Goal: Information Seeking & Learning: Learn about a topic

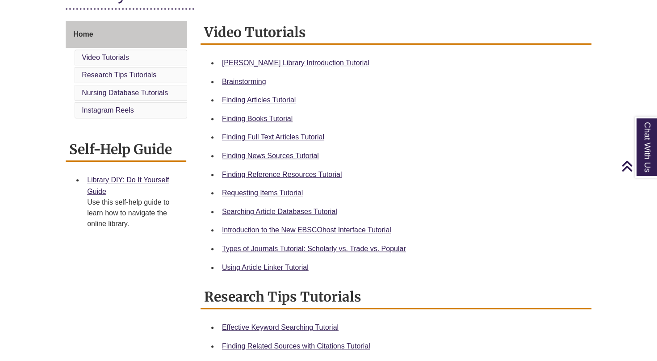
scroll to position [229, 0]
click at [282, 177] on link "Finding Reference Resources Tutorial" at bounding box center [282, 175] width 120 height 8
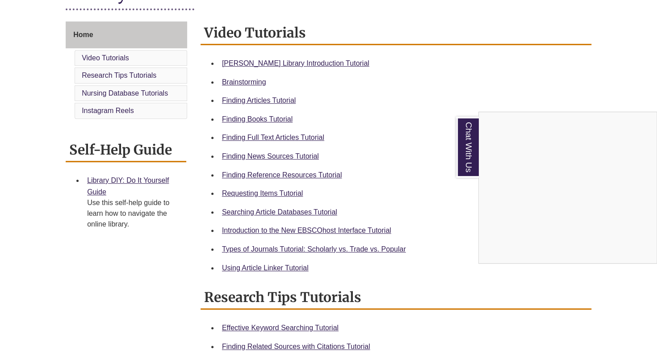
click at [138, 34] on div "Chat With Us" at bounding box center [328, 180] width 657 height 361
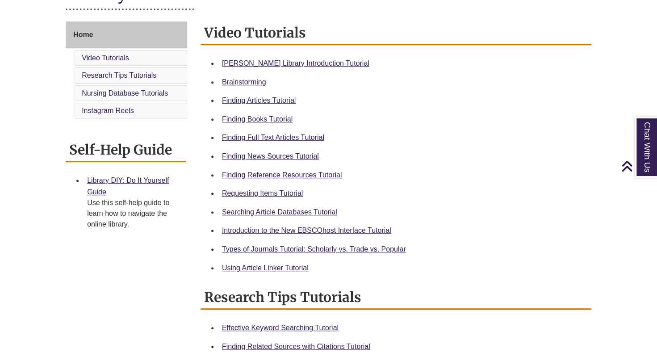
scroll to position [0, 0]
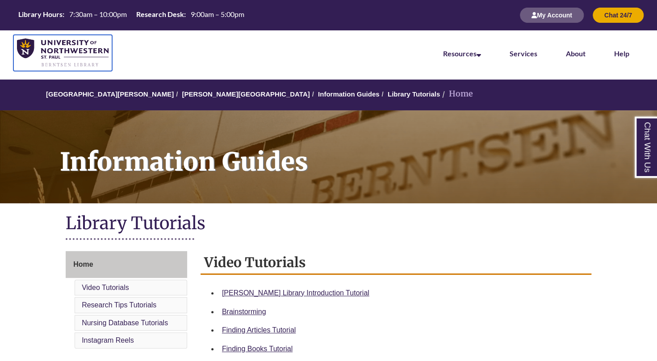
click at [70, 59] on img at bounding box center [62, 52] width 91 height 29
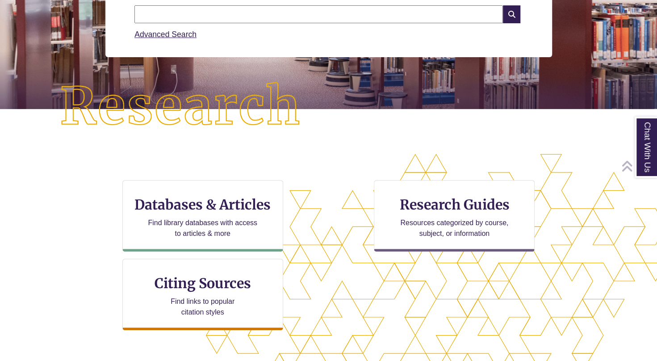
scroll to position [157, 0]
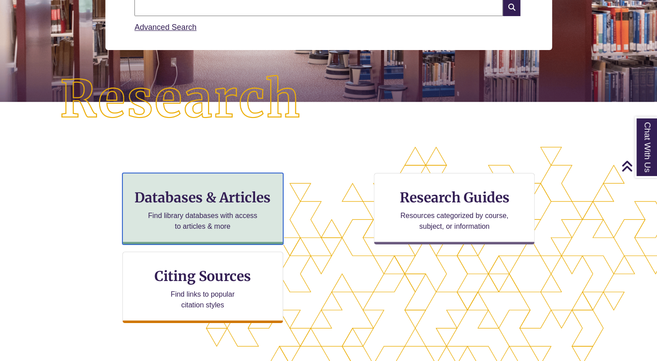
click at [224, 207] on div "Databases & Articles Find library databases with access to articles & more" at bounding box center [202, 208] width 161 height 71
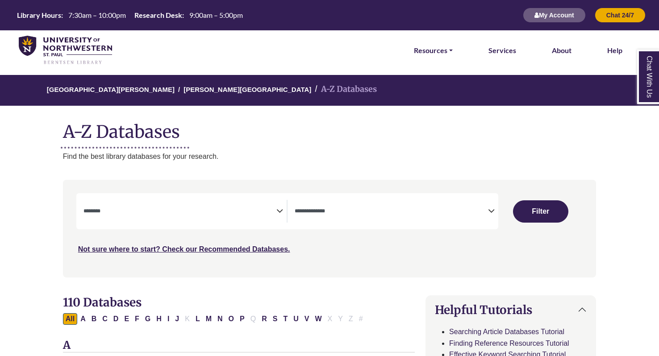
select select "Database Subject Filter"
select select "Database Types Filter"
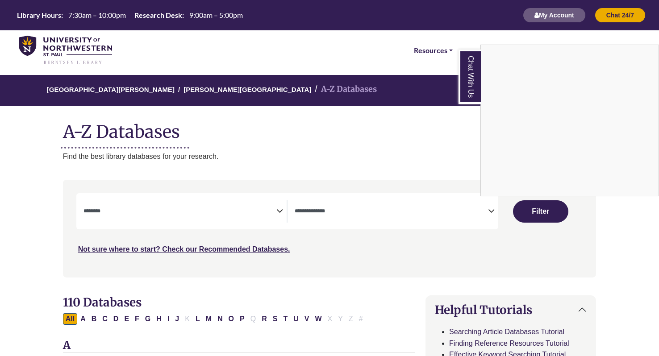
click at [123, 204] on div "Chat With Us" at bounding box center [329, 178] width 659 height 356
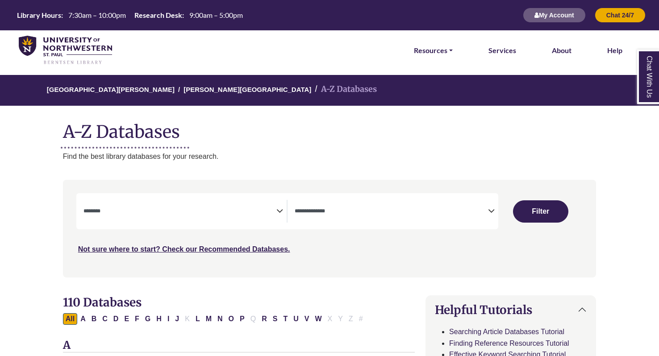
click at [111, 209] on textarea "Search" at bounding box center [179, 211] width 193 height 7
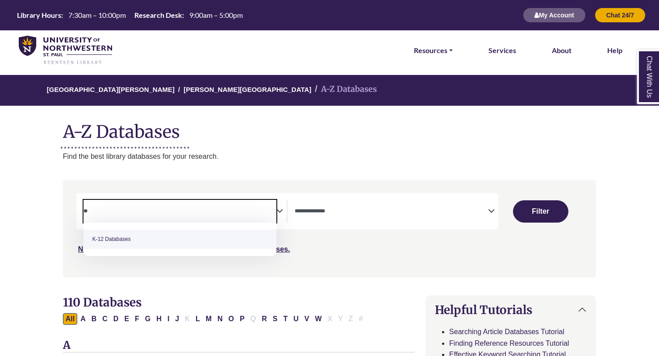
type textarea "*"
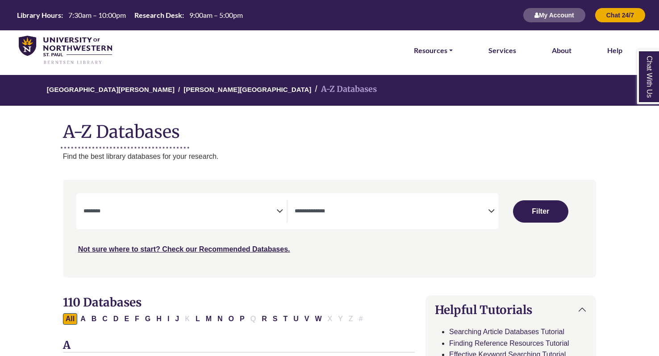
click at [335, 240] on div "Not sure where to start? Check our Recommended Databases." at bounding box center [266, 246] width 380 height 19
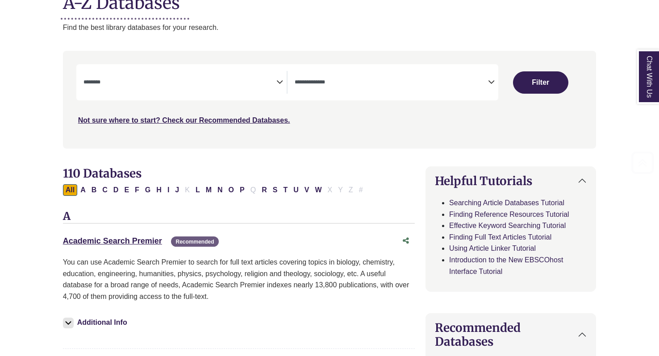
scroll to position [134, 0]
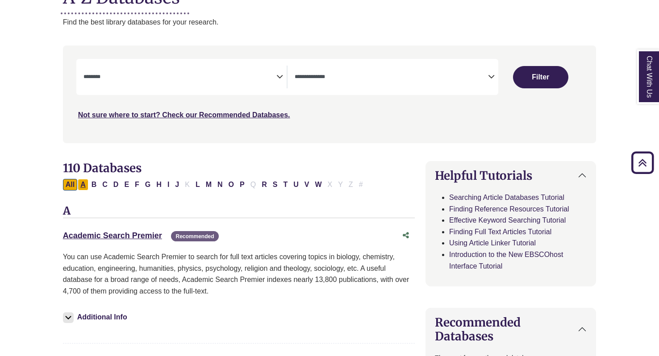
click at [82, 181] on button "A" at bounding box center [83, 185] width 11 height 12
select select "Database Subject Filter"
select select "Database Types Filter"
click at [67, 187] on button "All" at bounding box center [70, 185] width 14 height 12
select select "Database Subject Filter"
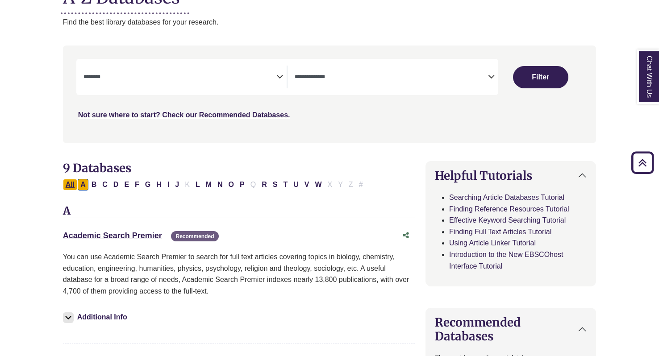
select select "Database Types Filter"
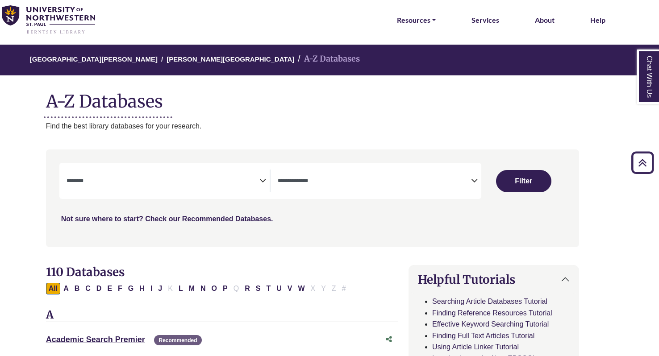
scroll to position [29, 17]
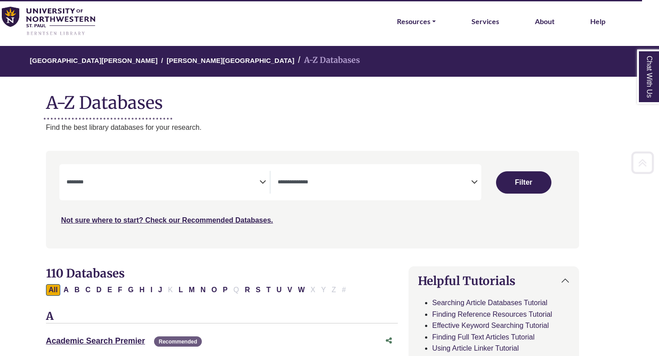
click at [142, 188] on span "Search filters" at bounding box center [163, 182] width 193 height 23
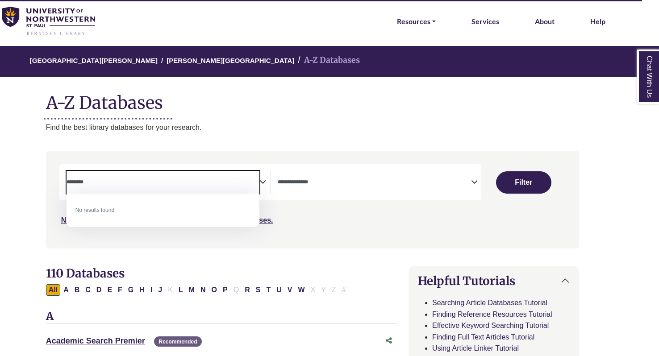
click at [241, 182] on textarea "********" at bounding box center [163, 182] width 193 height 7
type textarea "********"
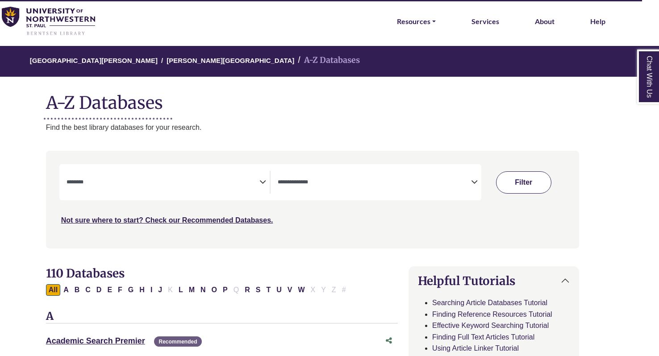
click at [526, 179] on button "Filter" at bounding box center [523, 182] width 55 height 22
select select "Database Subject Filter"
select select "Database Types Filter"
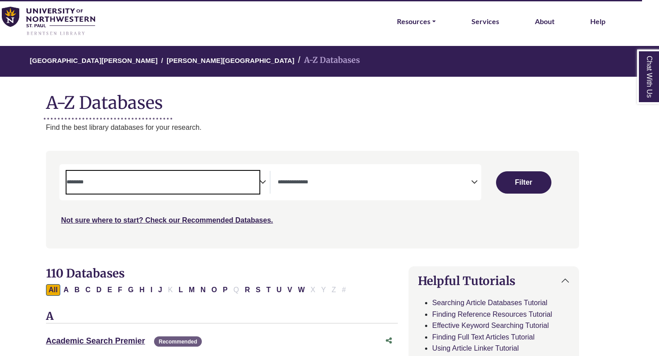
click at [158, 182] on textarea "Search" at bounding box center [163, 182] width 193 height 7
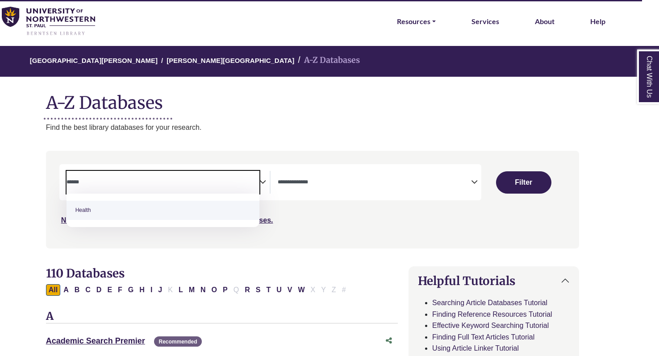
type textarea "******"
select select "*****"
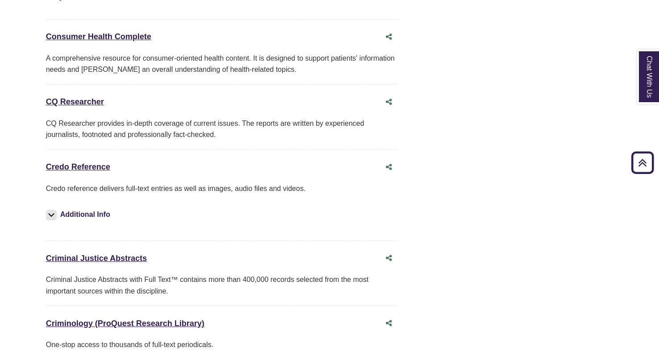
scroll to position [2175, 17]
click at [91, 162] on link "Credo Reference This link opens in a new window" at bounding box center [78, 166] width 64 height 9
click at [91, 160] on div "Credo Reference This link opens in a new window" at bounding box center [213, 166] width 334 height 13
click at [94, 162] on link "Credo Reference This link opens in a new window" at bounding box center [78, 166] width 64 height 9
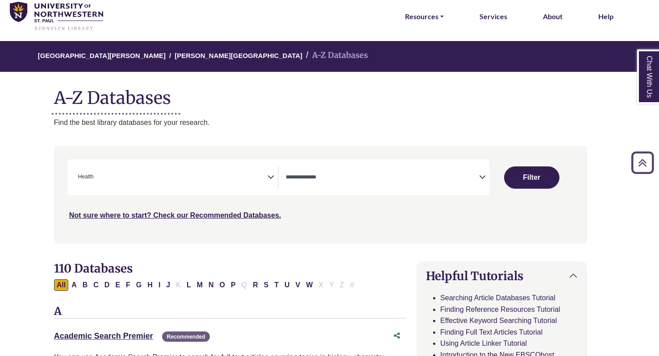
scroll to position [0, 9]
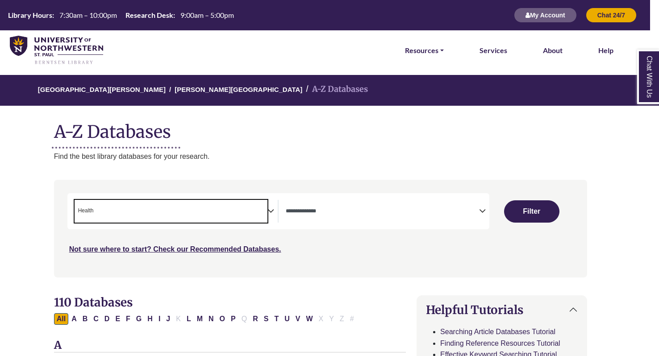
click at [129, 214] on span "× Health" at bounding box center [171, 211] width 193 height 23
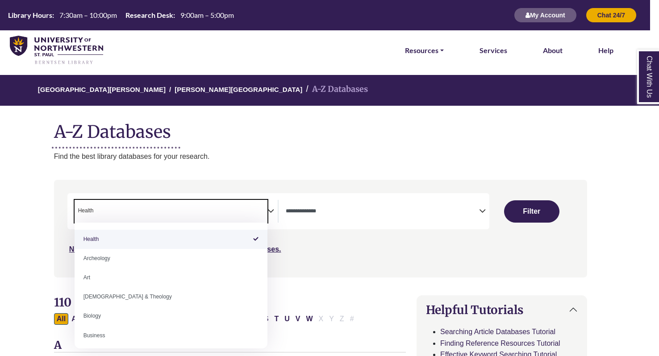
select select "Database Subject Filter"
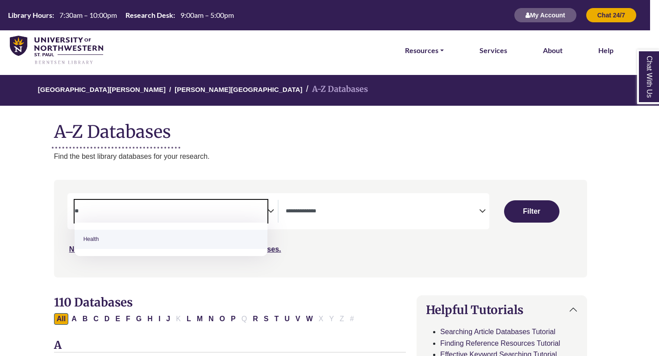
type textarea "*"
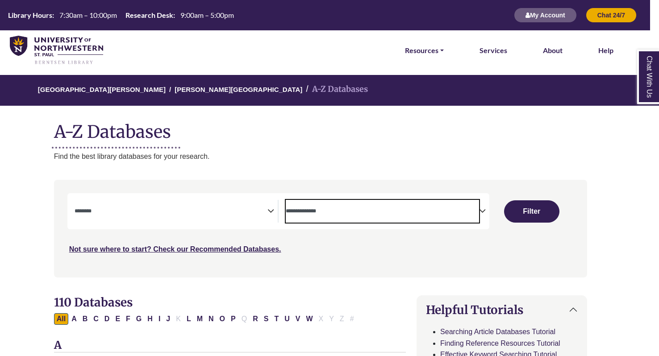
click at [313, 213] on textarea "Search" at bounding box center [382, 211] width 193 height 7
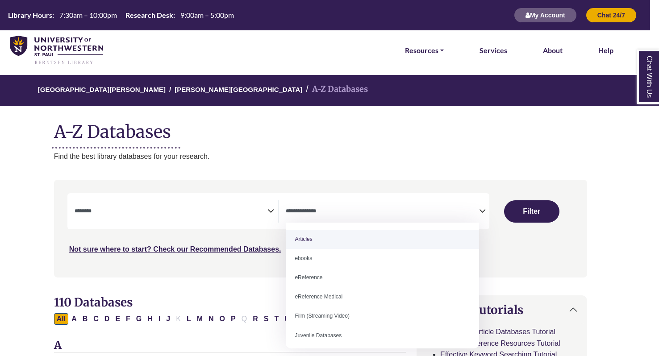
select select "*****"
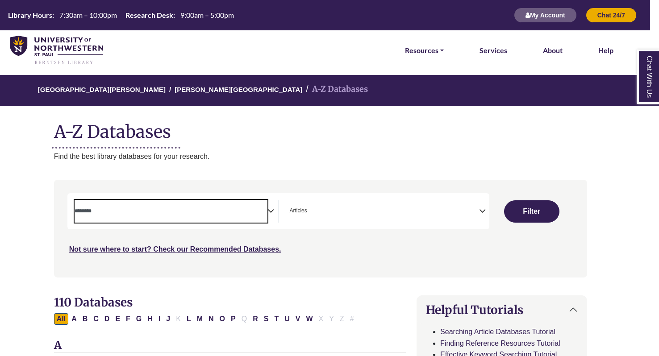
click at [227, 209] on textarea "Search" at bounding box center [171, 211] width 193 height 7
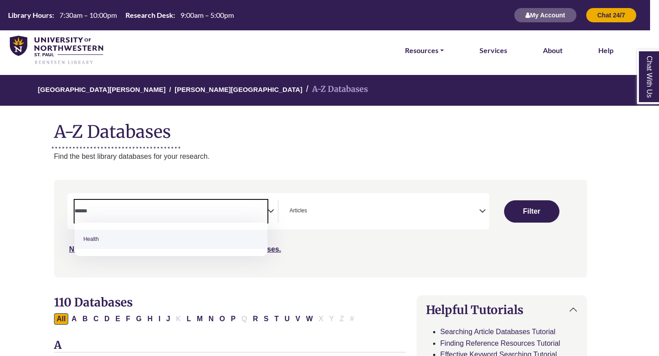
type textarea "******"
select select "*****"
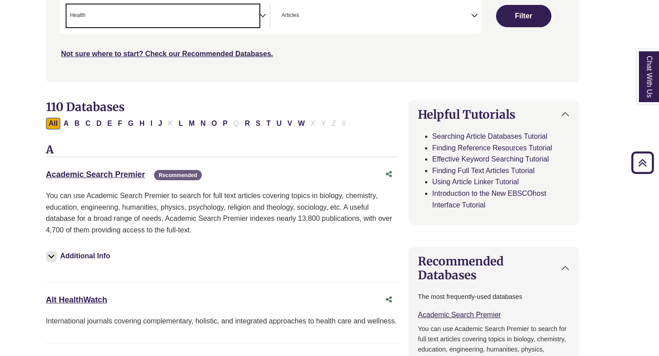
scroll to position [195, 17]
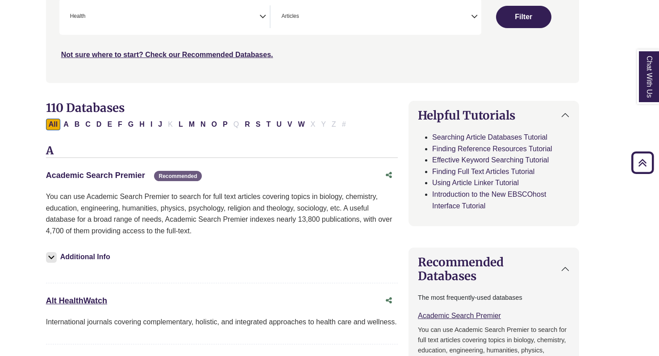
click at [130, 172] on link "Academic Search Premier This link opens in a new window" at bounding box center [95, 175] width 99 height 9
click at [345, 11] on span "× Articles" at bounding box center [374, 16] width 193 height 23
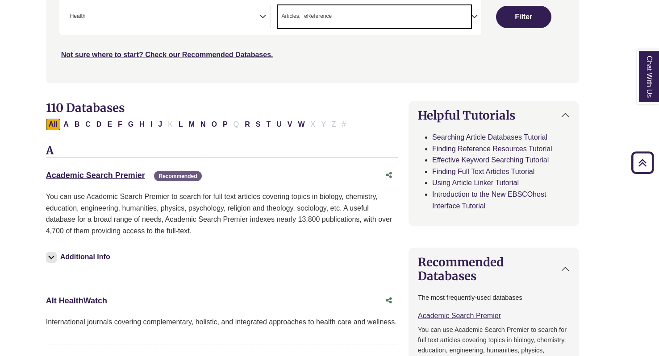
click at [296, 15] on span "Articles" at bounding box center [290, 16] width 19 height 8
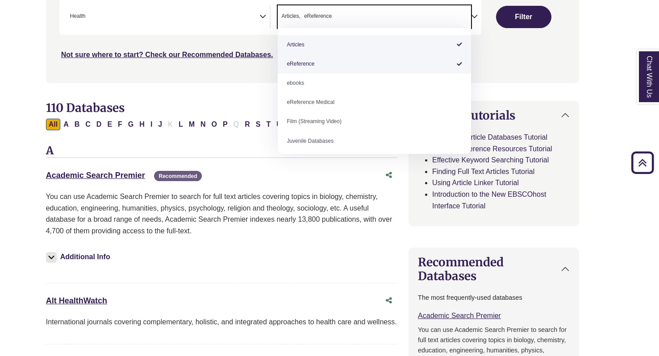
click at [296, 15] on span "Articles" at bounding box center [290, 16] width 19 height 8
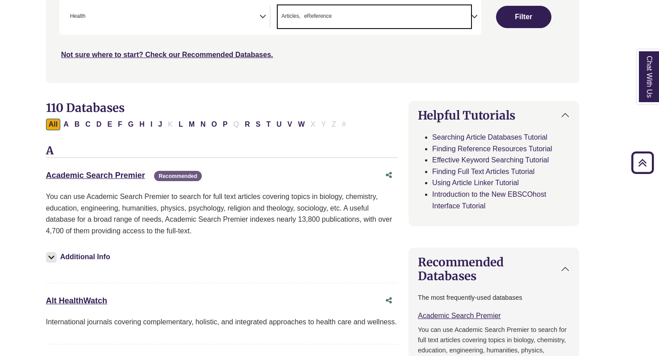
click at [304, 15] on span "eReference" at bounding box center [318, 16] width 28 height 8
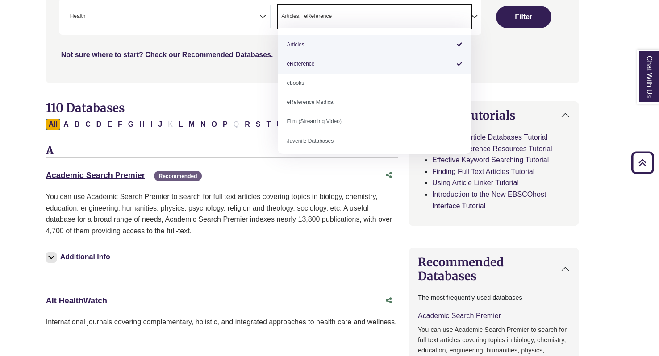
select select "*****"
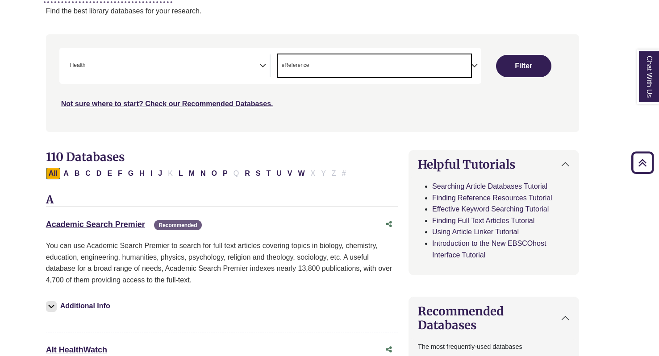
scroll to position [140, 17]
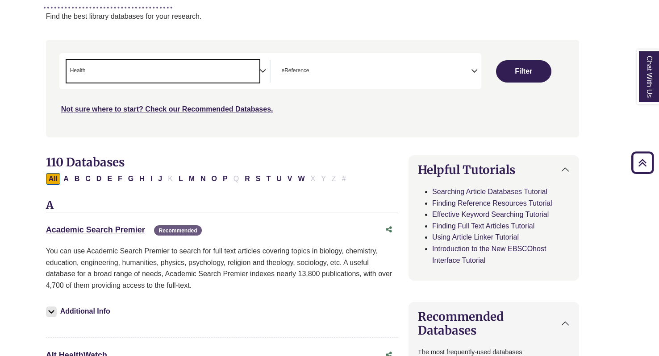
click at [194, 66] on span "× Health" at bounding box center [163, 71] width 193 height 23
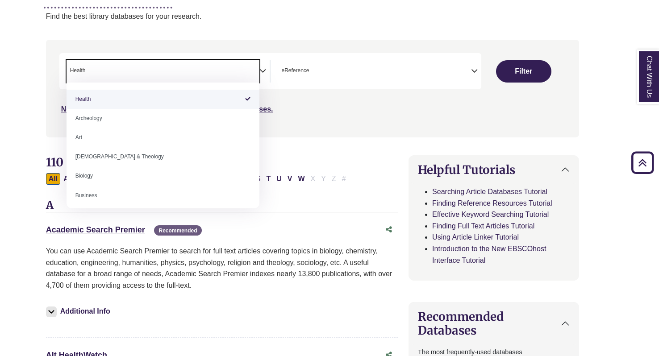
select select "Database Subject Filter"
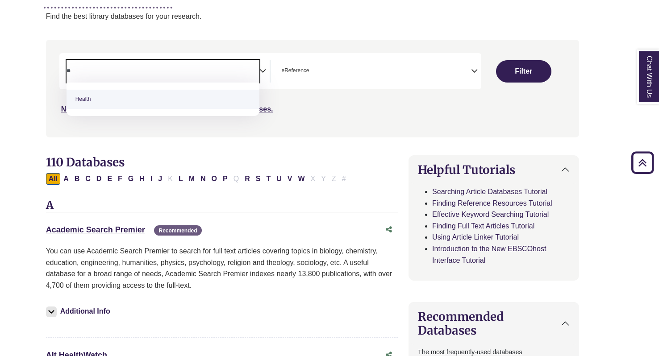
type textarea "*"
type textarea "****"
select select "*****"
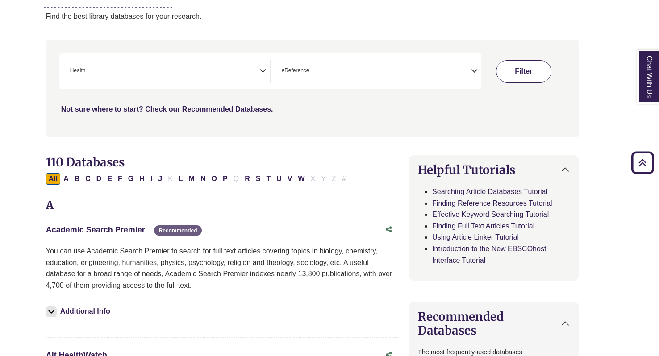
click at [509, 67] on button "Filter" at bounding box center [523, 71] width 55 height 22
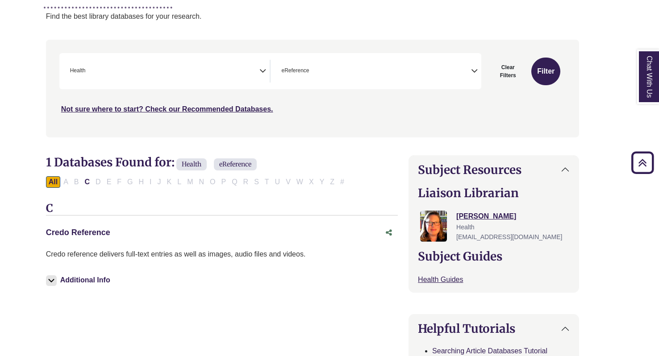
click at [77, 231] on link "Credo Reference This link opens in a new window" at bounding box center [78, 232] width 64 height 9
click at [76, 229] on link "Credo Reference This link opens in a new window" at bounding box center [78, 232] width 64 height 9
